Goal: Information Seeking & Learning: Learn about a topic

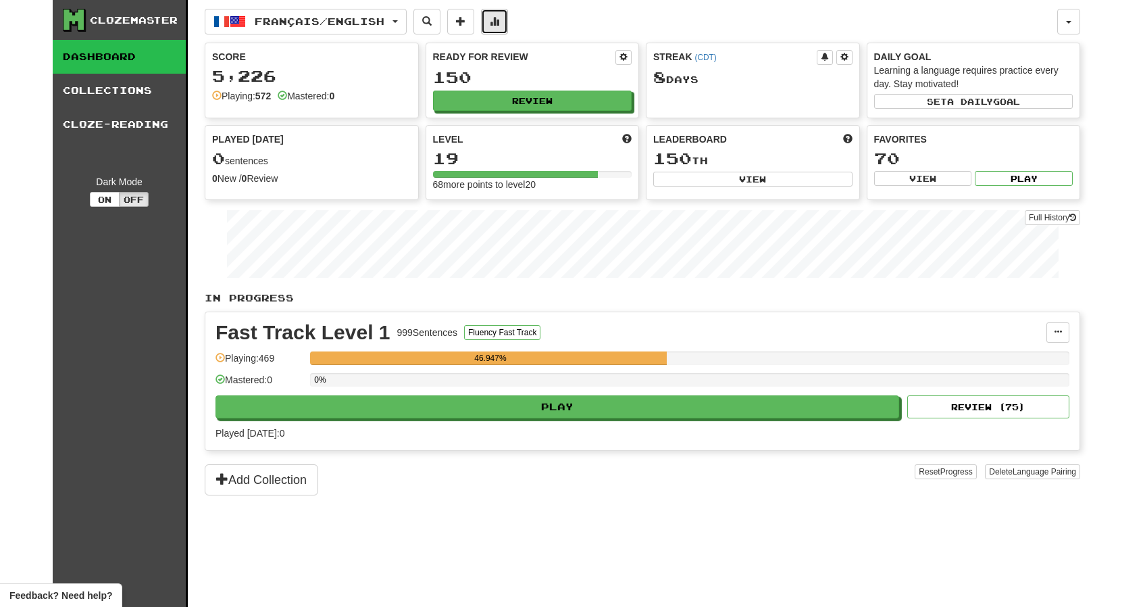
click at [499, 24] on span at bounding box center [494, 20] width 9 height 9
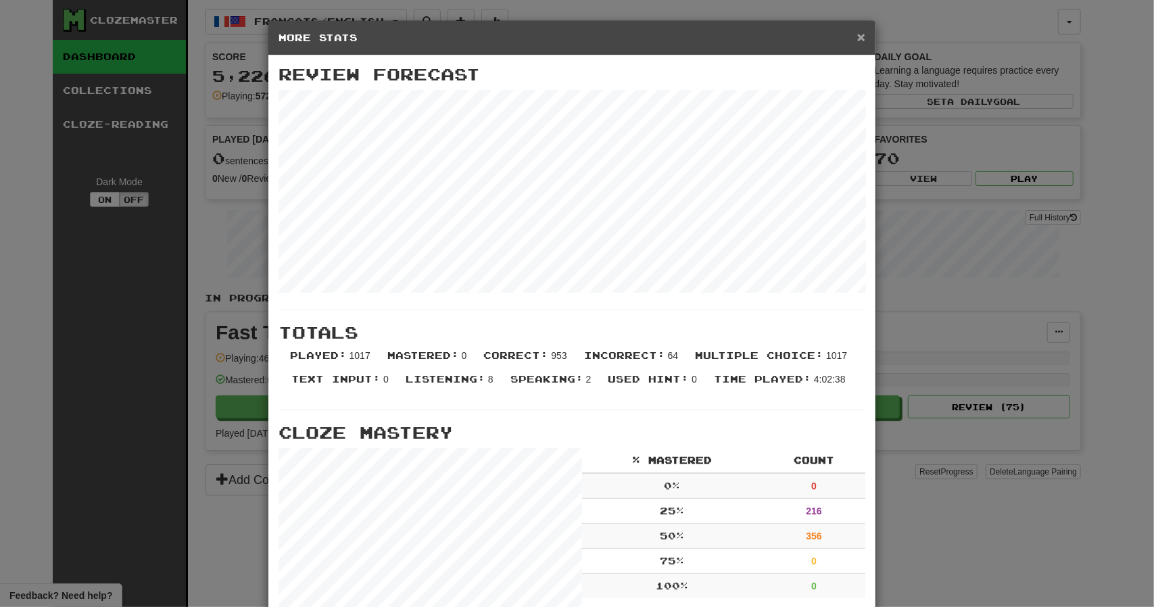
click at [857, 37] on span "×" at bounding box center [861, 37] width 8 height 16
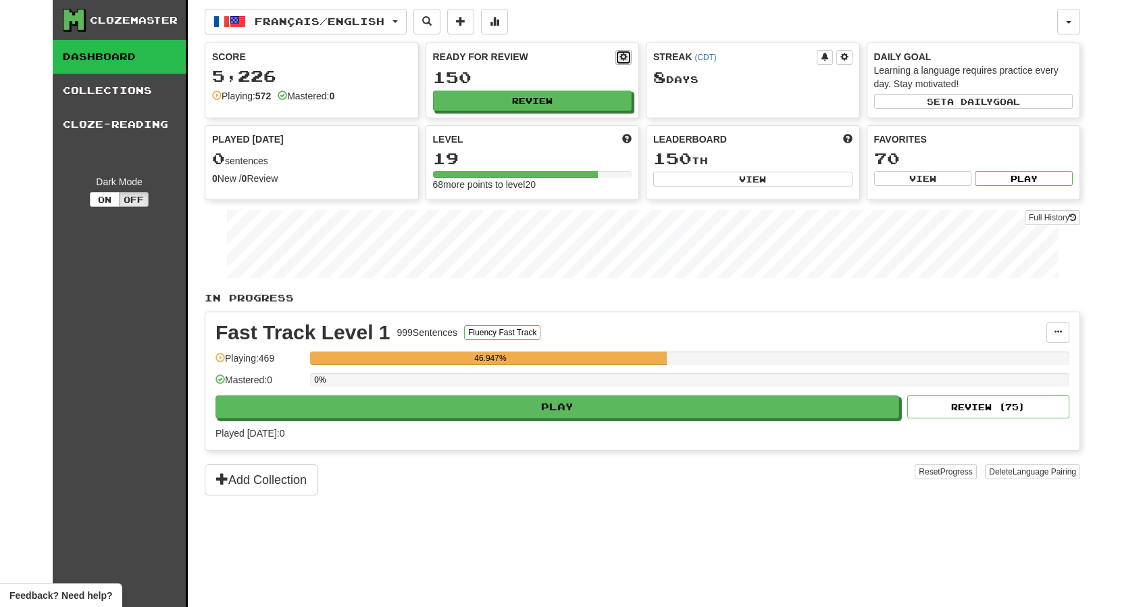
click at [619, 51] on button at bounding box center [624, 57] width 16 height 15
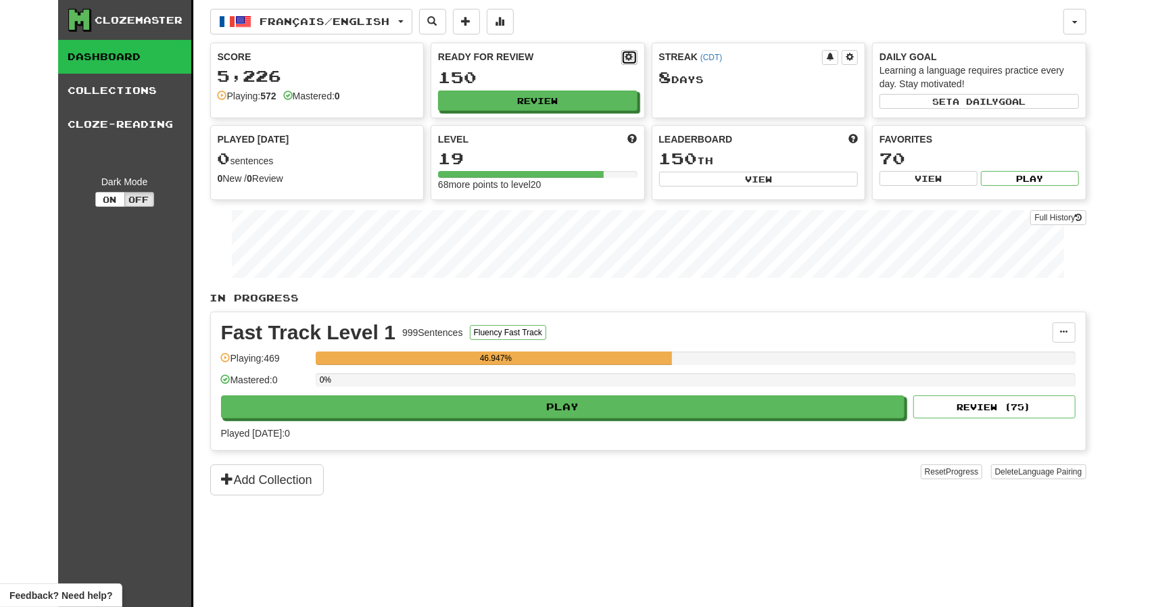
select select "*"
select select "**"
select select "***"
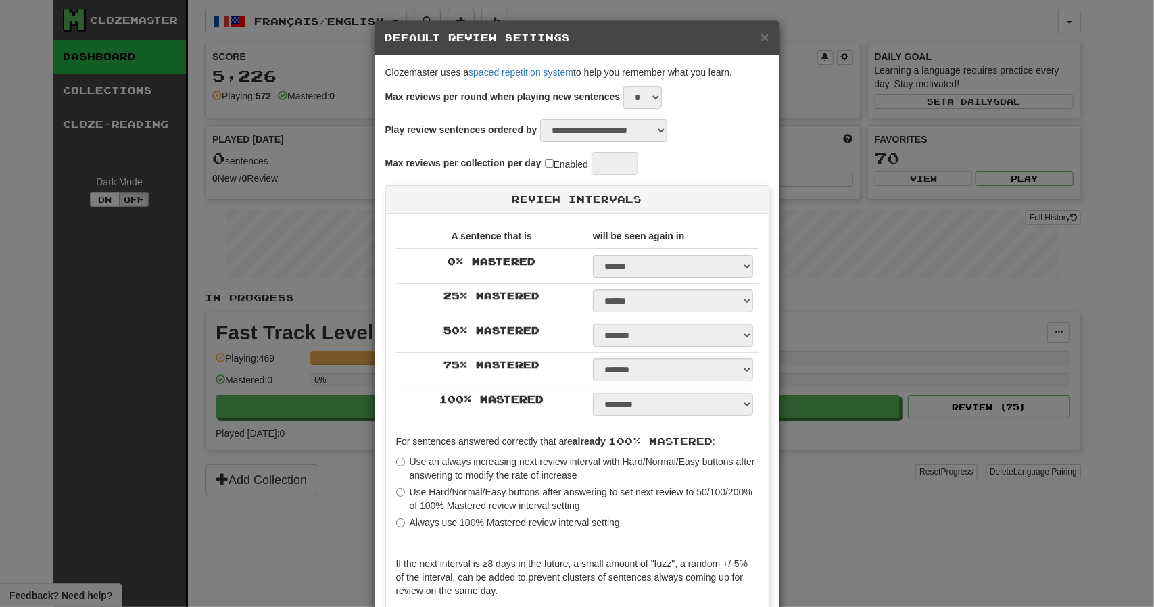
select select "*"
type input "**"
select select "**"
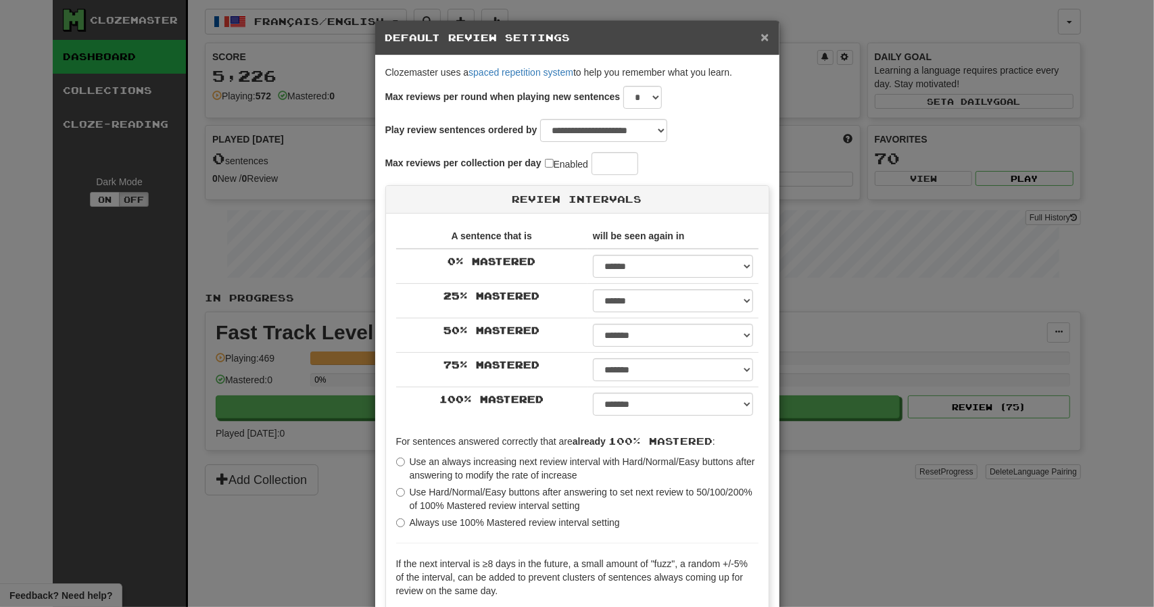
click at [760, 34] on span "×" at bounding box center [764, 37] width 8 height 16
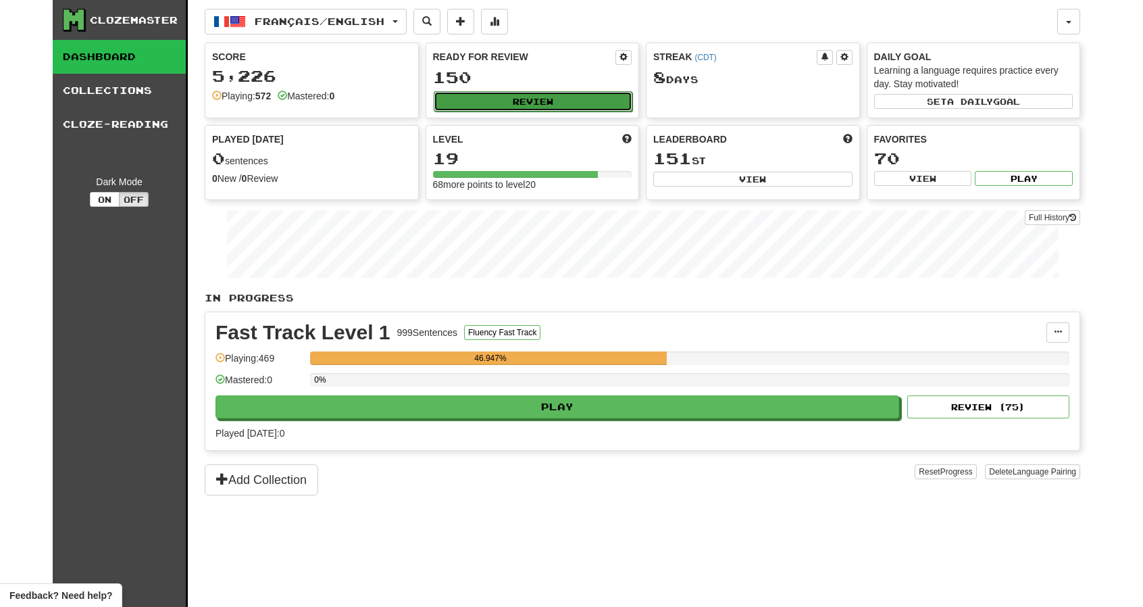
click at [549, 98] on button "Review" at bounding box center [533, 101] width 199 height 20
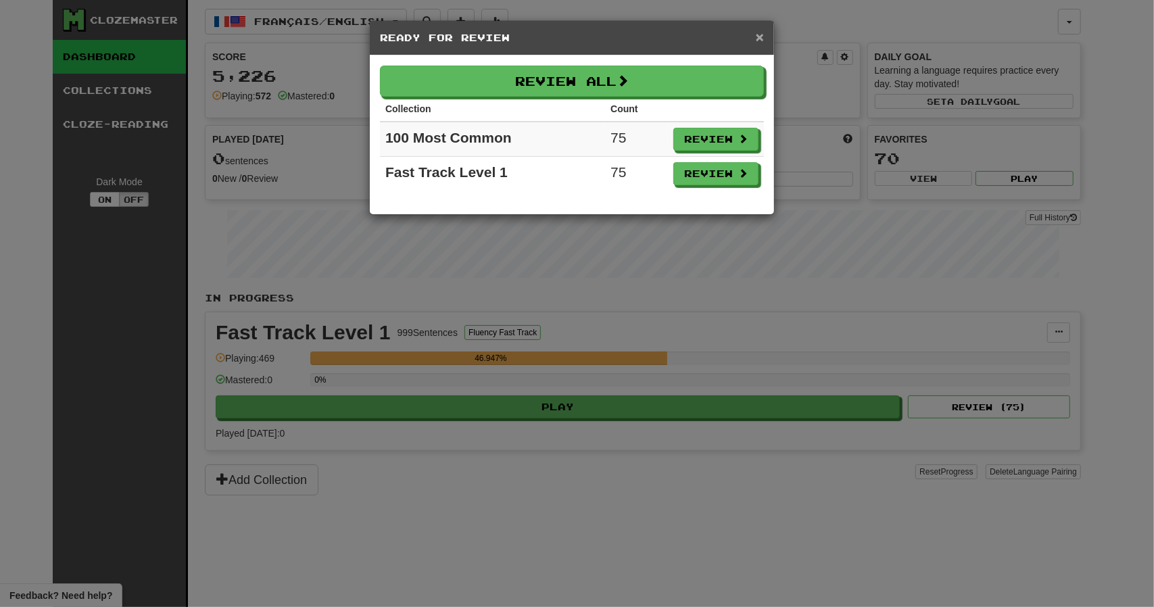
click at [756, 35] on span "×" at bounding box center [760, 37] width 8 height 16
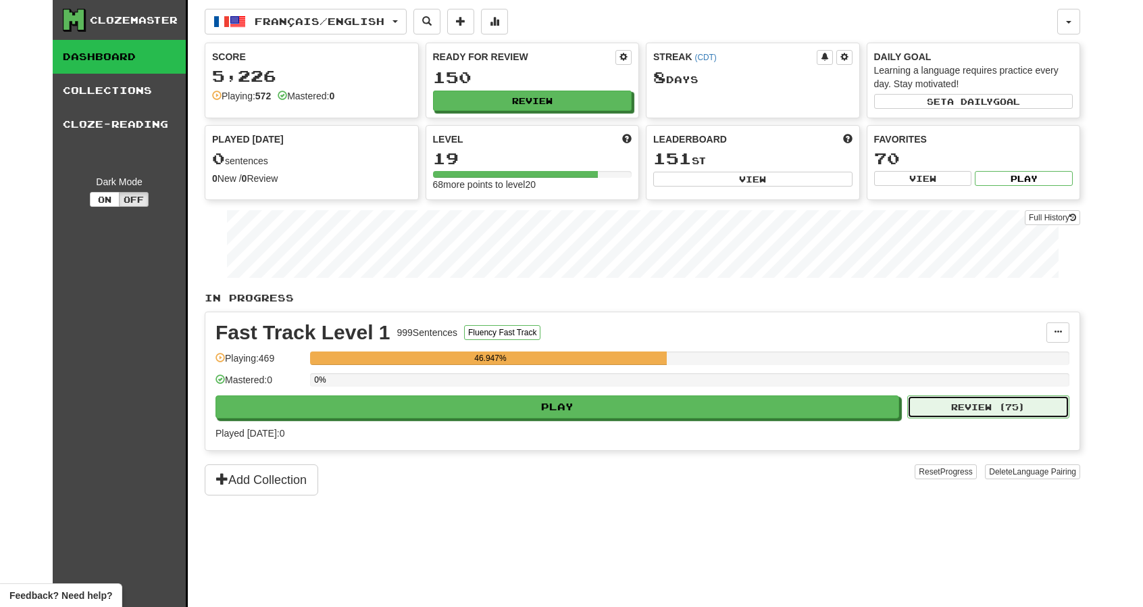
click at [999, 402] on button "Review ( 75 )" at bounding box center [989, 406] width 162 height 23
select select "**"
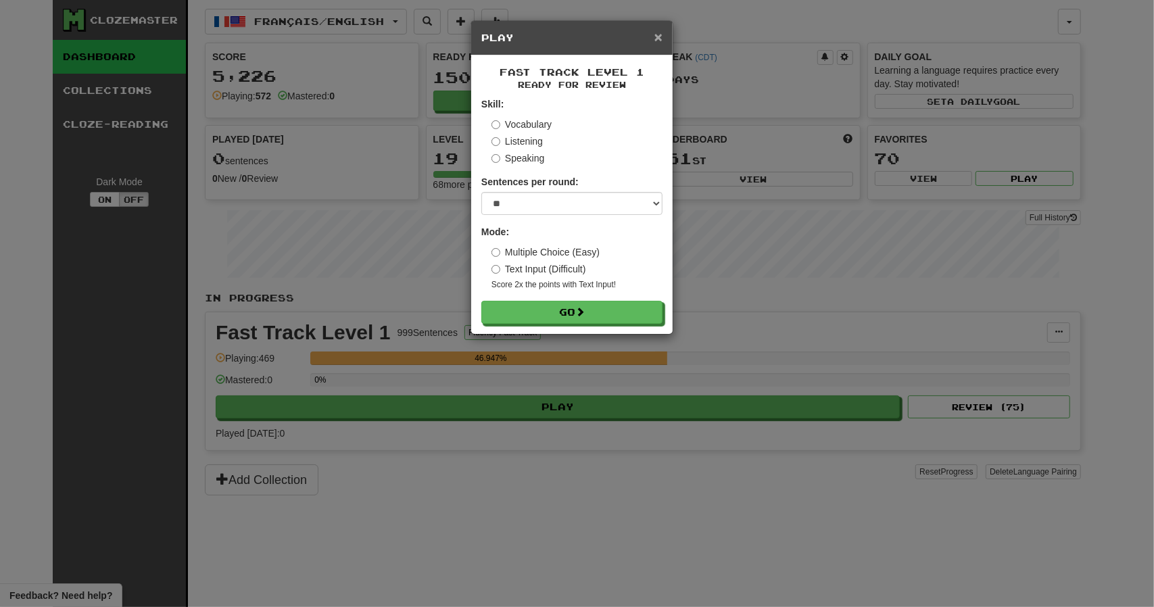
click at [655, 36] on span "×" at bounding box center [658, 37] width 8 height 16
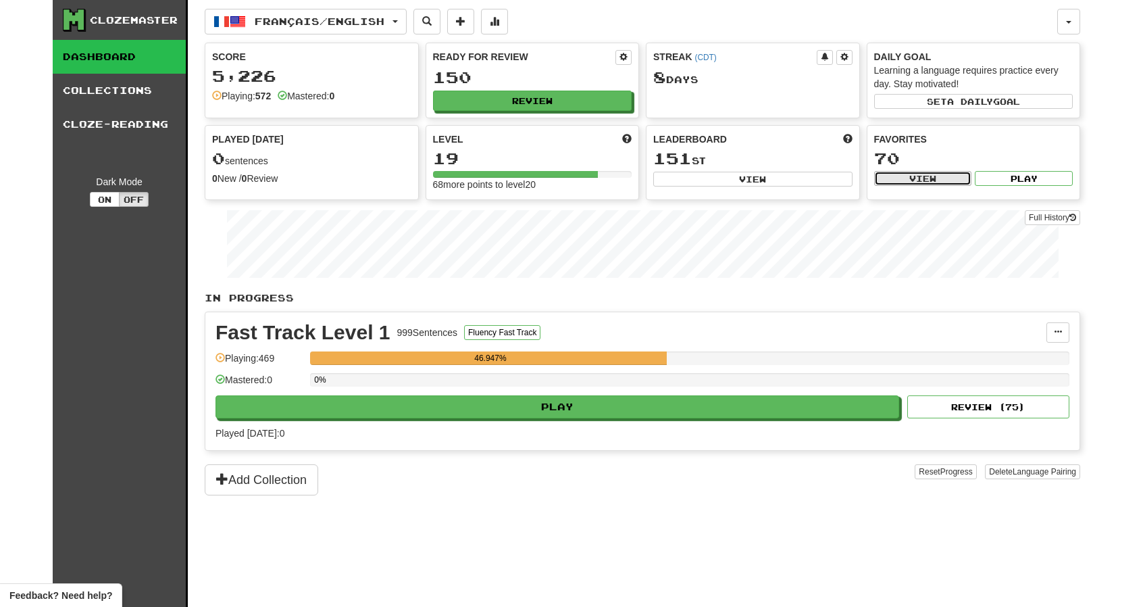
click at [912, 176] on button "View" at bounding box center [923, 178] width 98 height 15
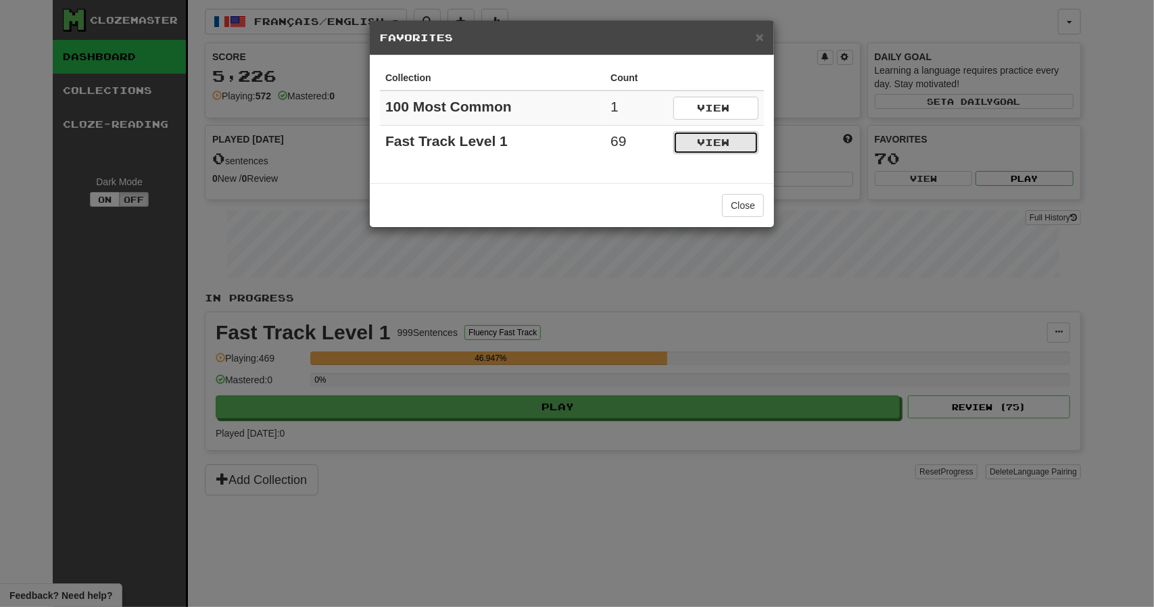
click at [704, 139] on button "View" at bounding box center [715, 142] width 85 height 23
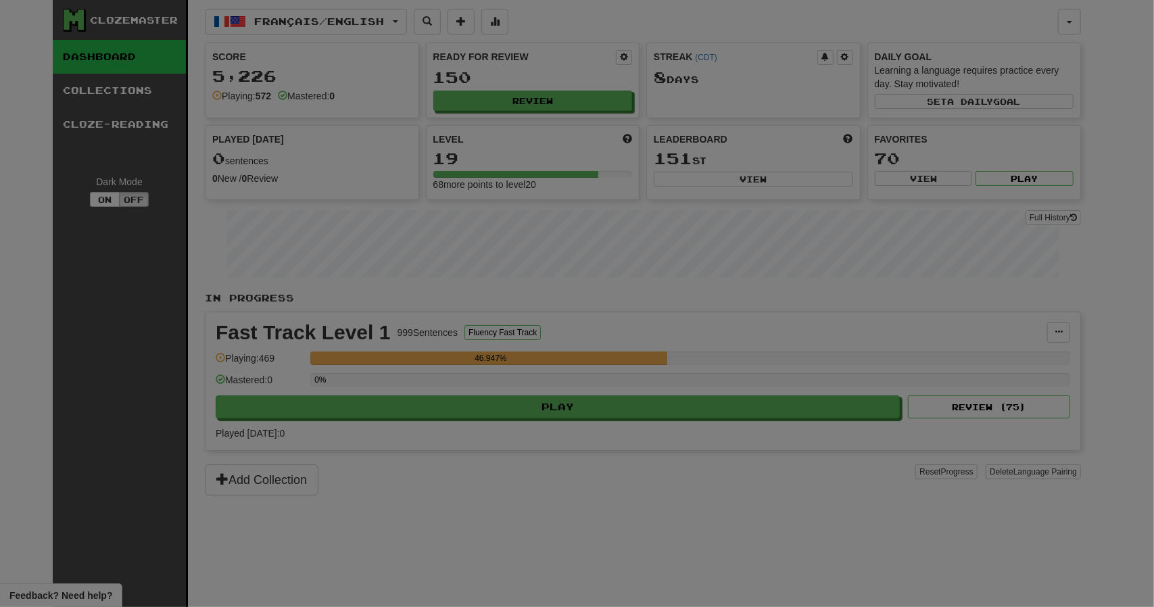
select select "*********"
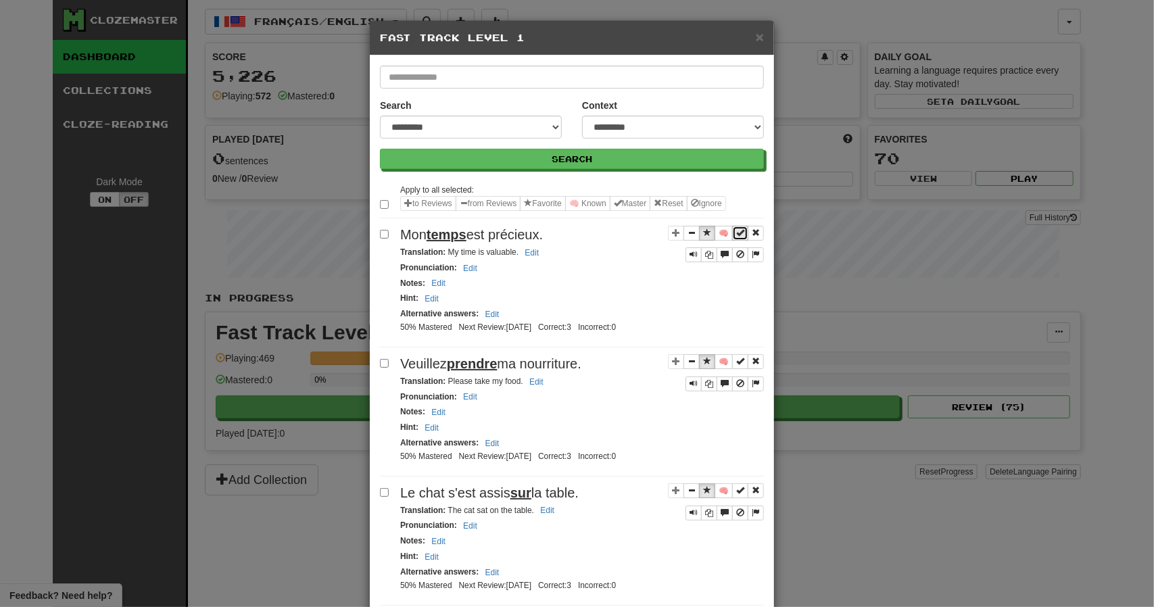
click at [737, 230] on span "Sentence controls" at bounding box center [740, 232] width 8 height 8
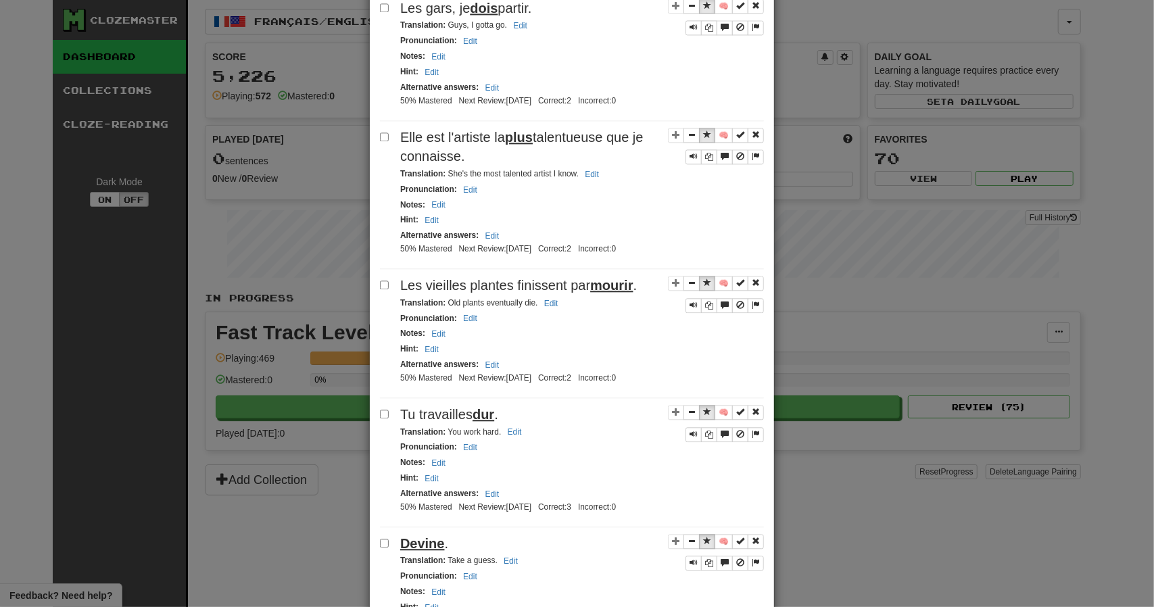
scroll to position [2095, 0]
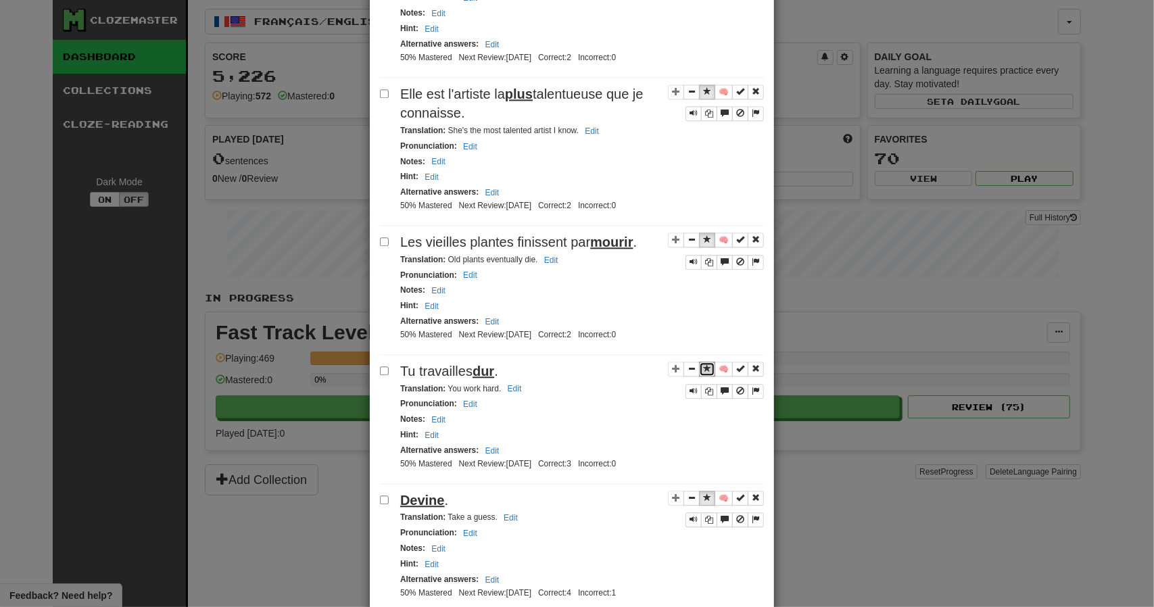
click at [703, 364] on span "Sentence controls" at bounding box center [707, 368] width 8 height 8
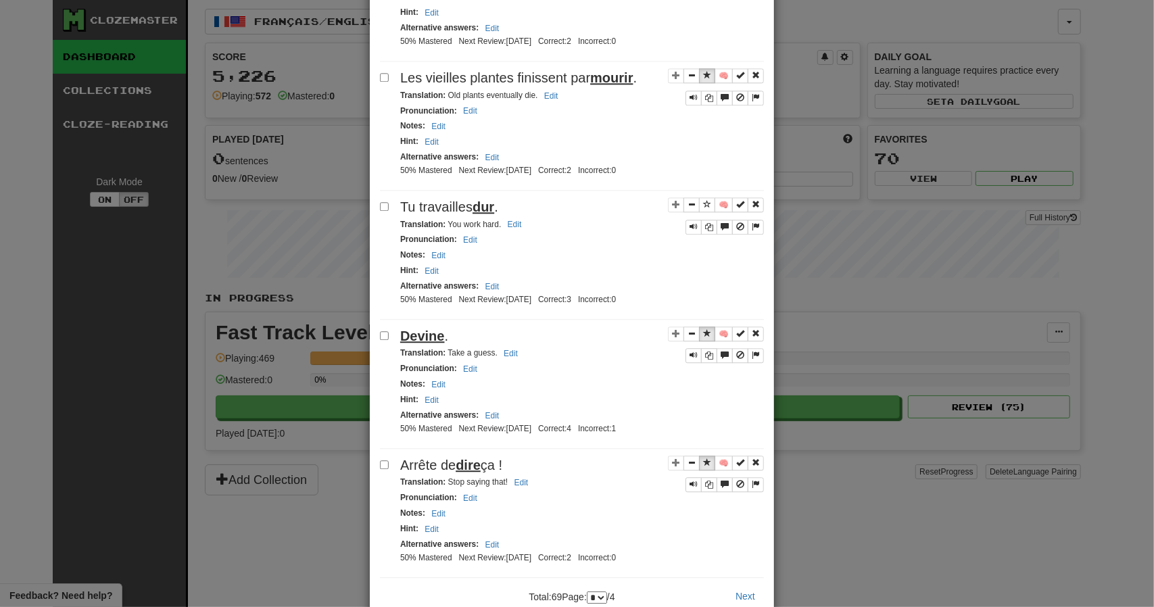
scroll to position [2290, 0]
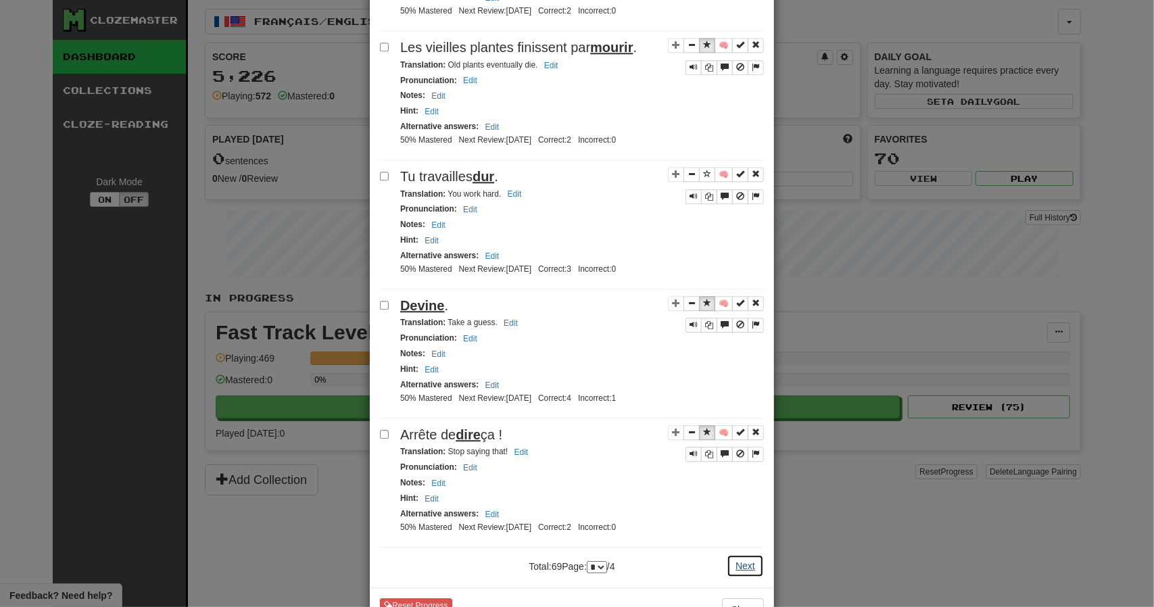
click at [740, 554] on button "Next" at bounding box center [744, 565] width 37 height 23
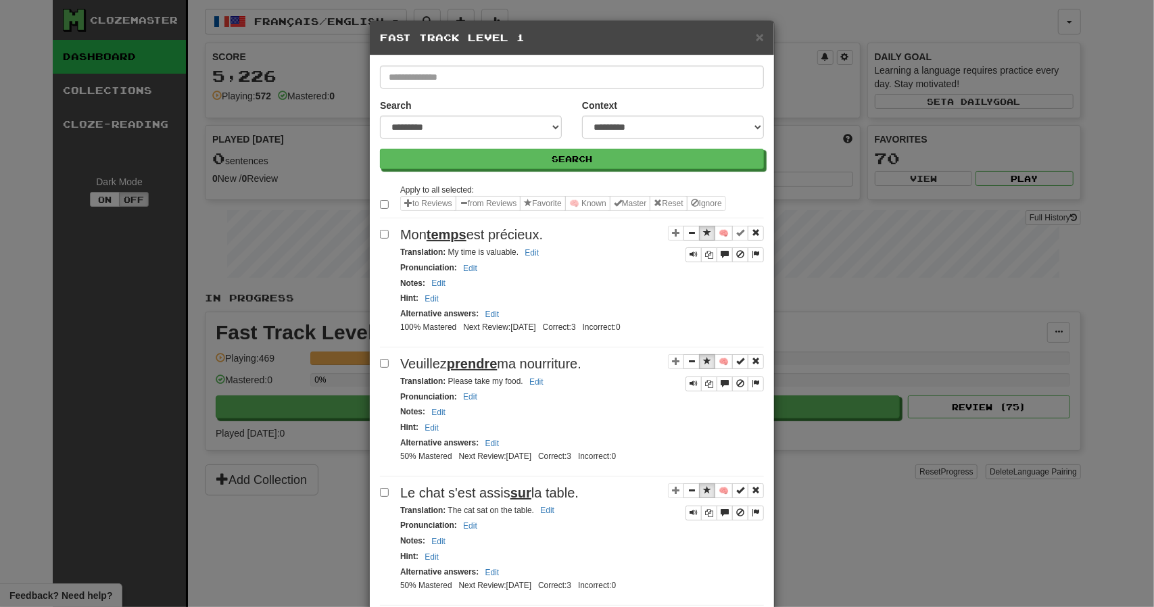
select select "*"
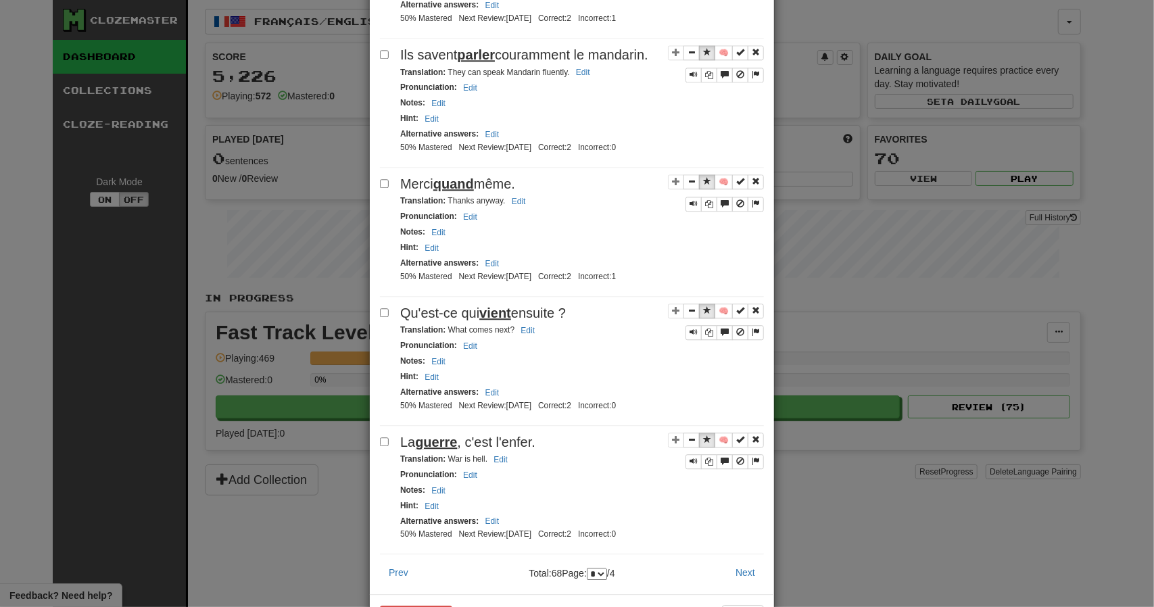
scroll to position [2250, 0]
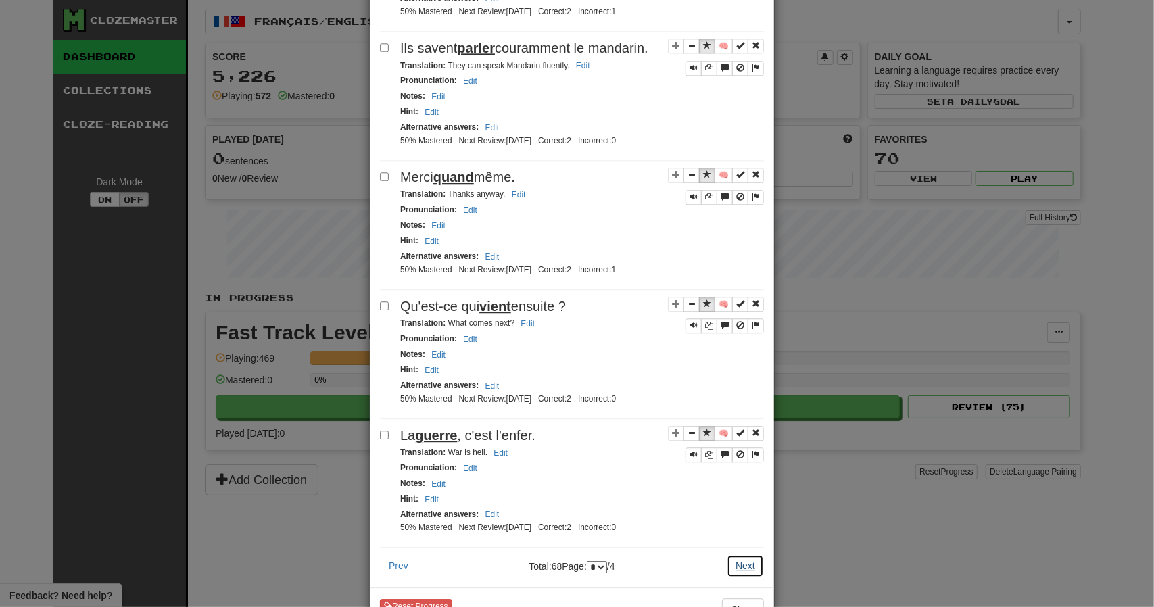
click at [742, 554] on button "Next" at bounding box center [744, 565] width 37 height 23
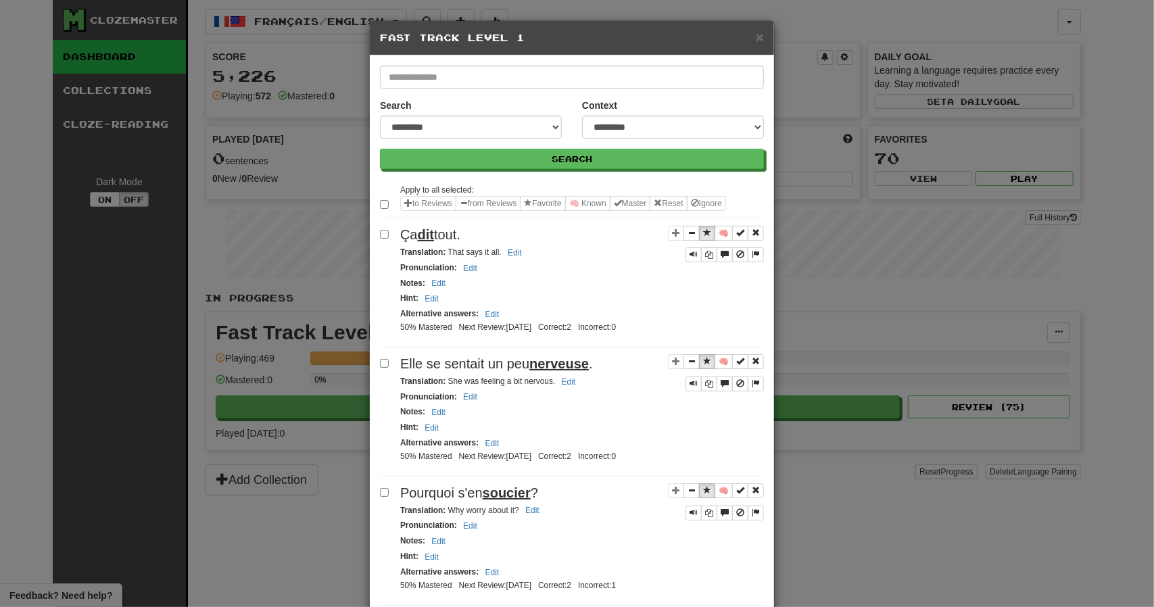
select select "*"
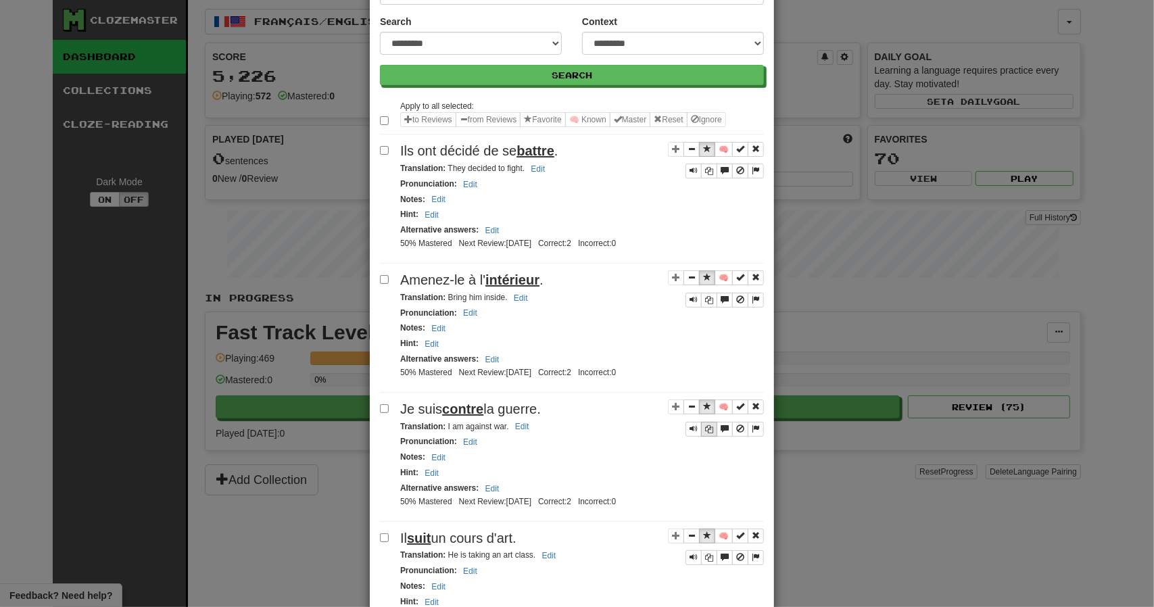
scroll to position [135, 0]
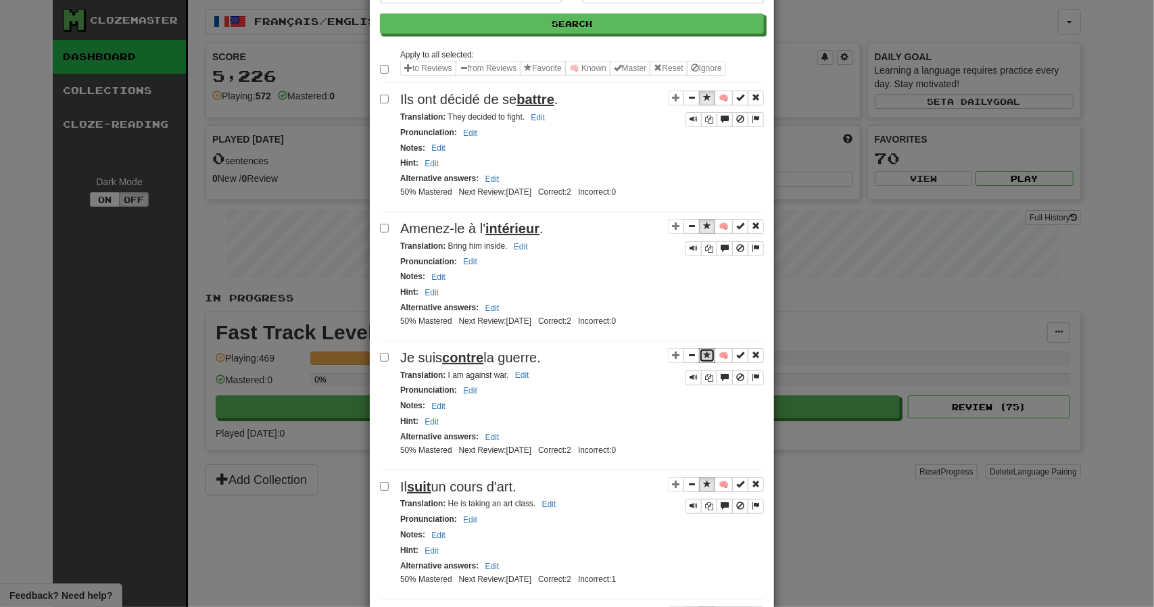
click at [703, 351] on span "Sentence controls" at bounding box center [707, 355] width 8 height 8
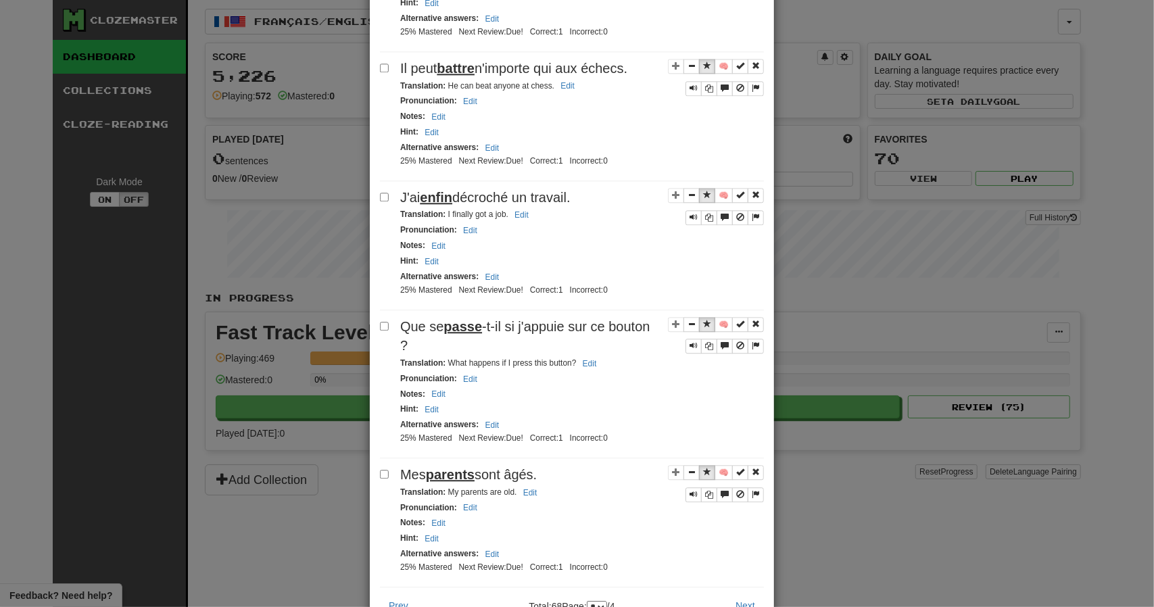
scroll to position [2270, 0]
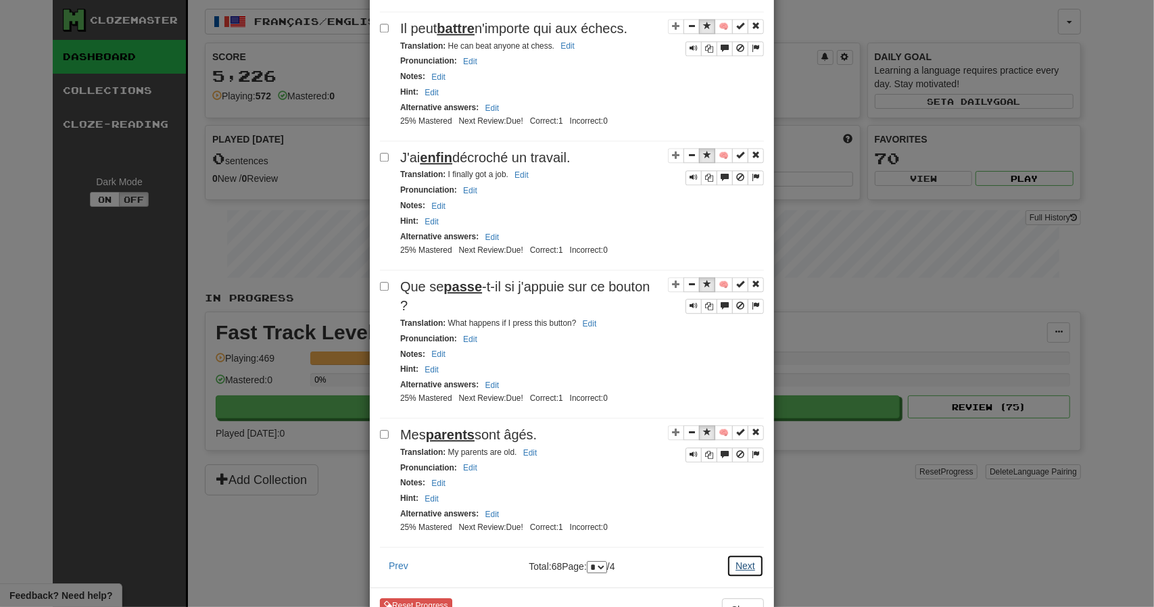
click at [742, 554] on button "Next" at bounding box center [744, 565] width 37 height 23
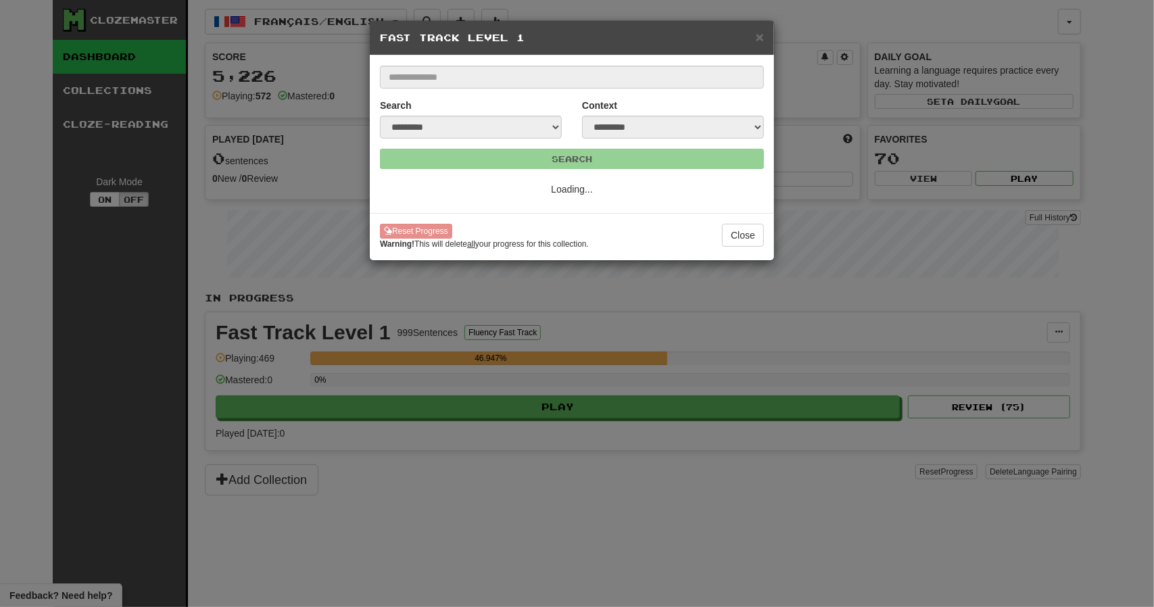
scroll to position [0, 0]
select select "*"
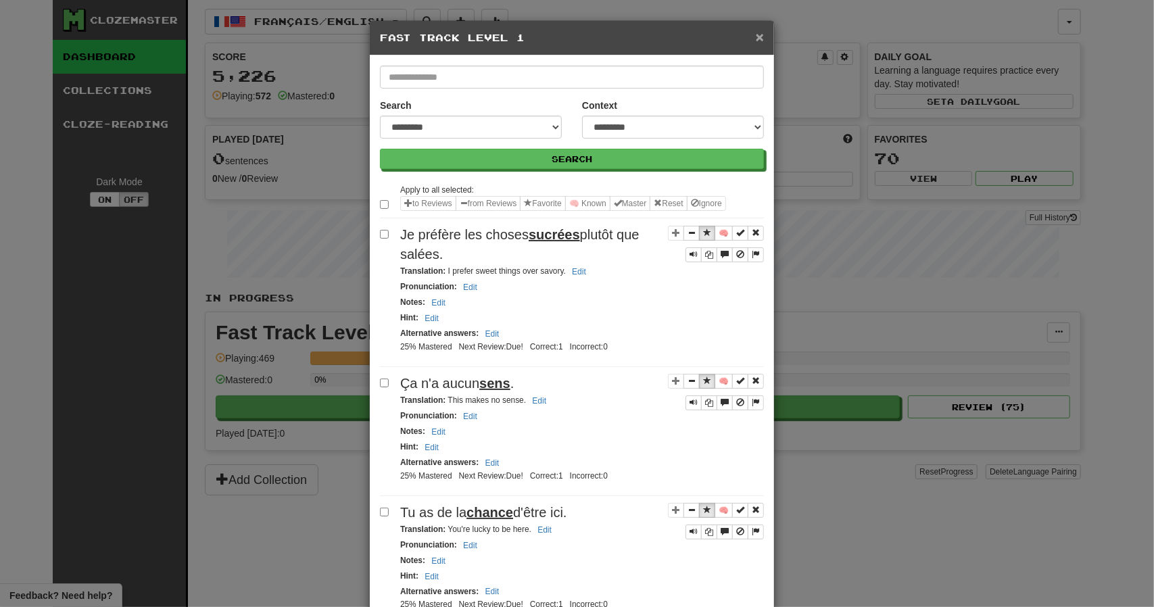
click at [756, 35] on span "×" at bounding box center [760, 37] width 8 height 16
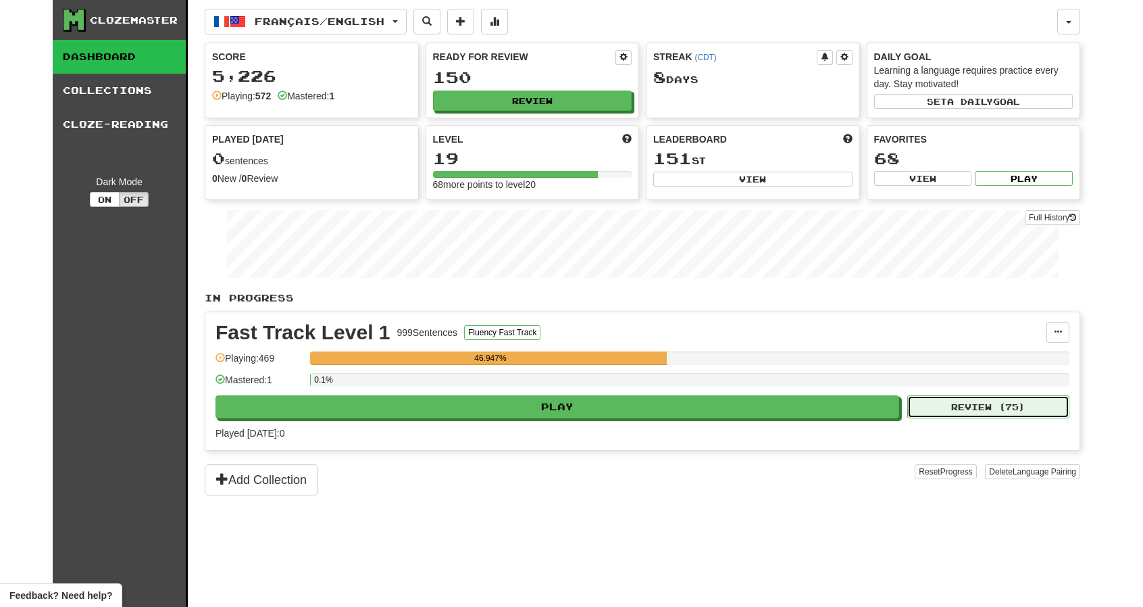
click at [951, 399] on button "Review ( 75 )" at bounding box center [989, 406] width 162 height 23
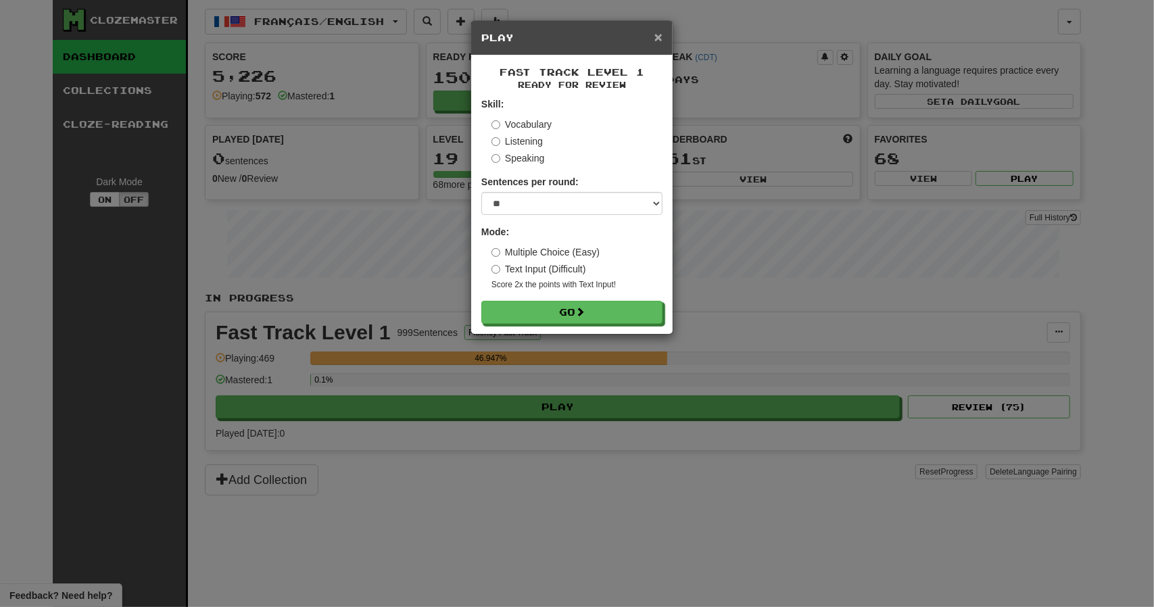
click at [657, 37] on span "×" at bounding box center [658, 37] width 8 height 16
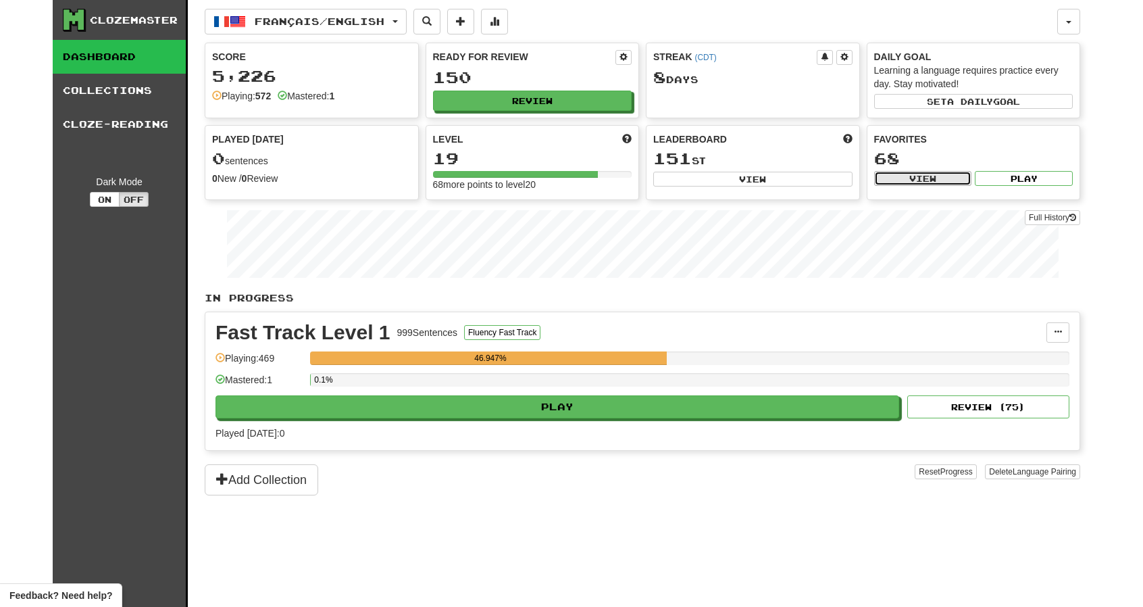
click at [941, 178] on button "View" at bounding box center [923, 178] width 98 height 15
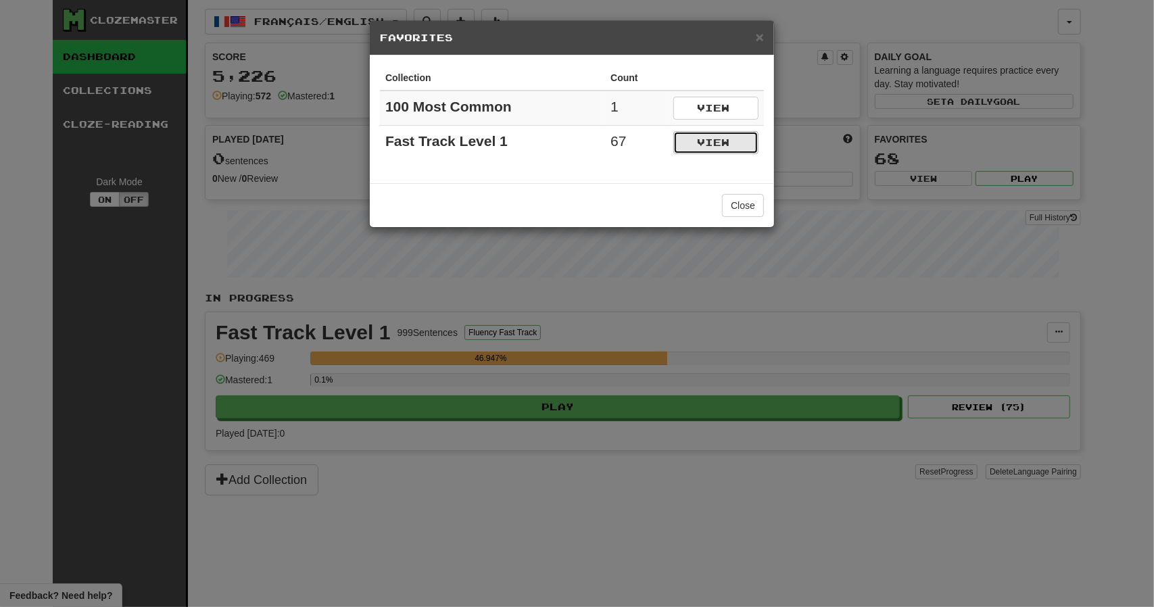
click at [726, 143] on button "View" at bounding box center [715, 142] width 85 height 23
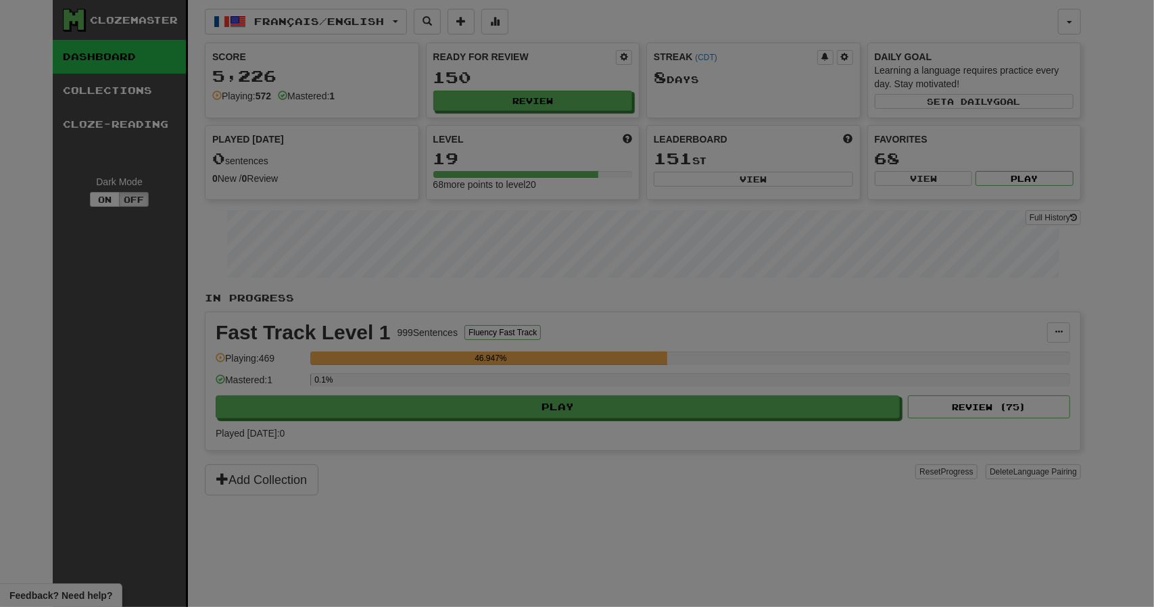
select select "*********"
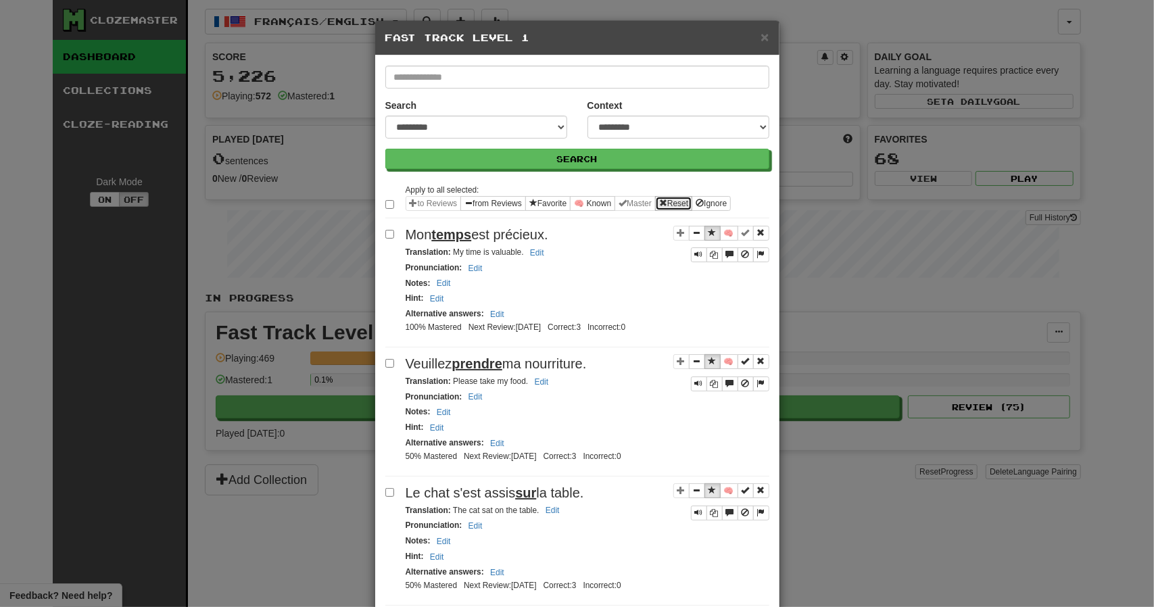
click at [672, 199] on button "Reset" at bounding box center [673, 203] width 37 height 15
click at [760, 36] on span "×" at bounding box center [764, 37] width 8 height 16
